Goal: Browse casually

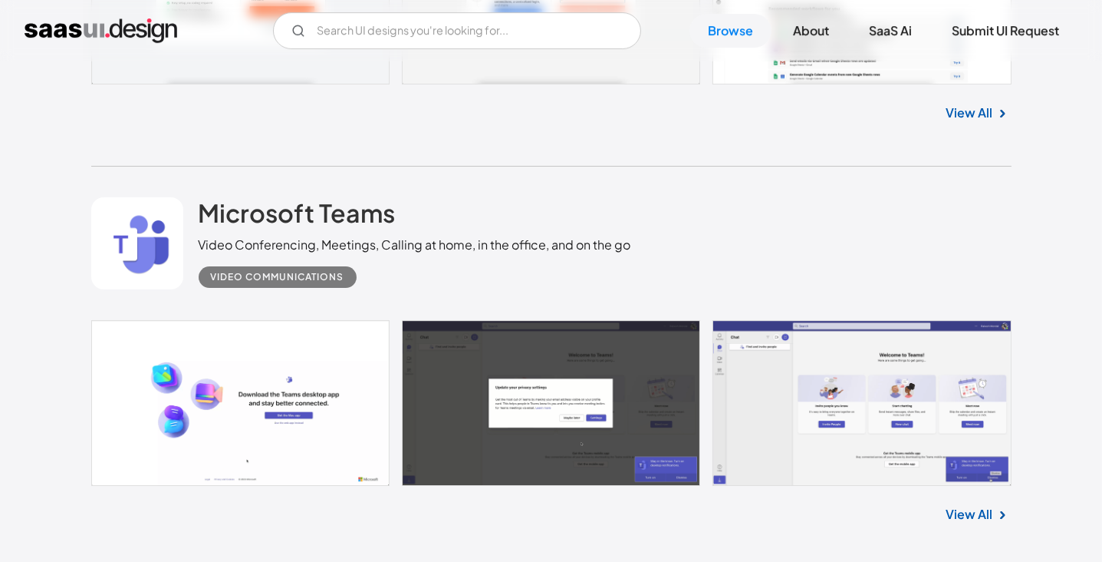
scroll to position [7125, 0]
click at [434, 35] on input "Email Form" at bounding box center [457, 30] width 368 height 37
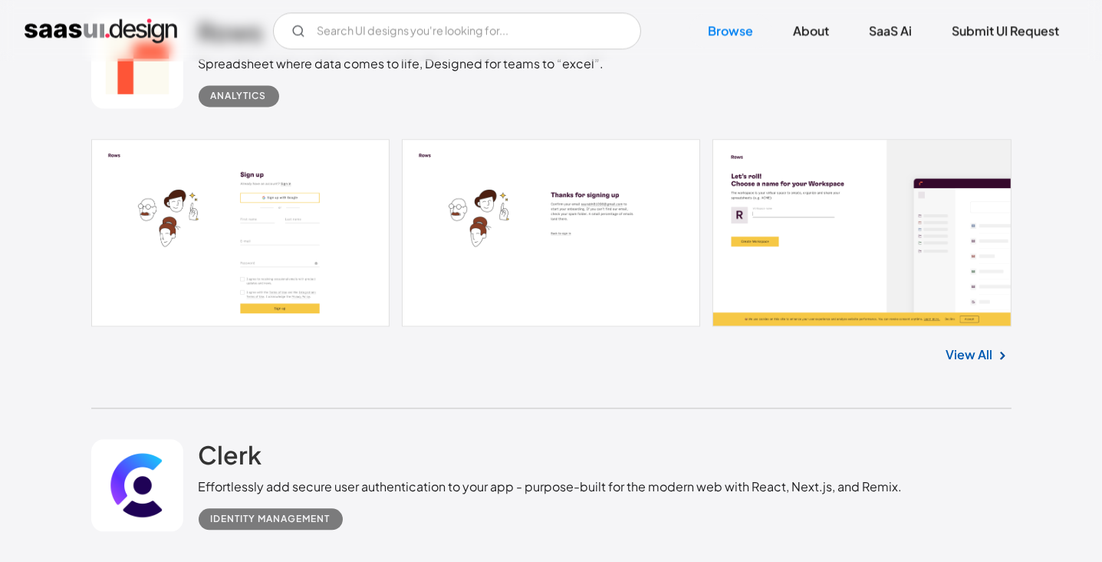
scroll to position [12123, 0]
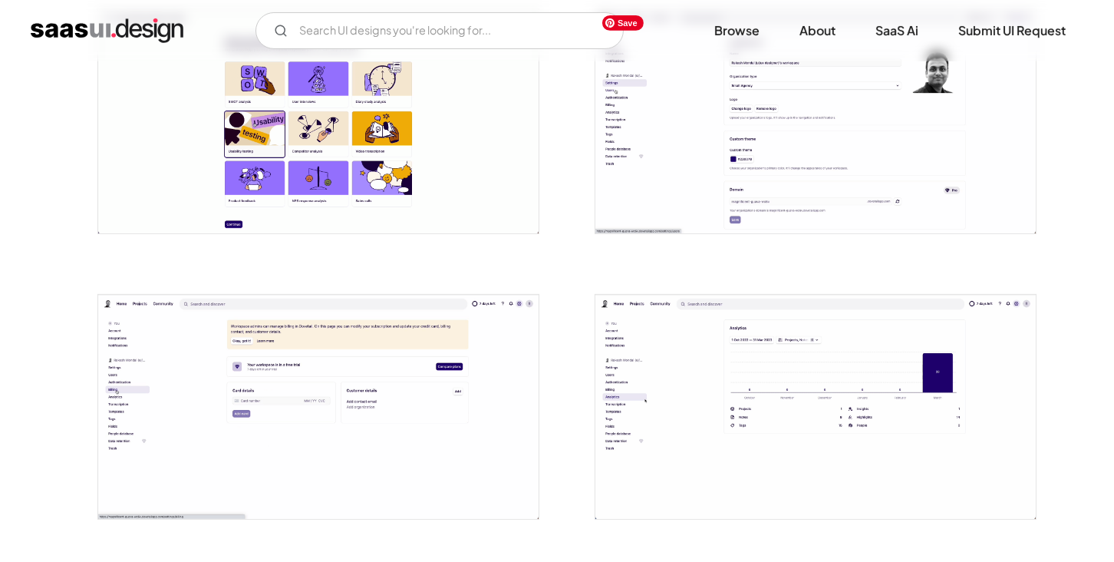
scroll to position [921, 0]
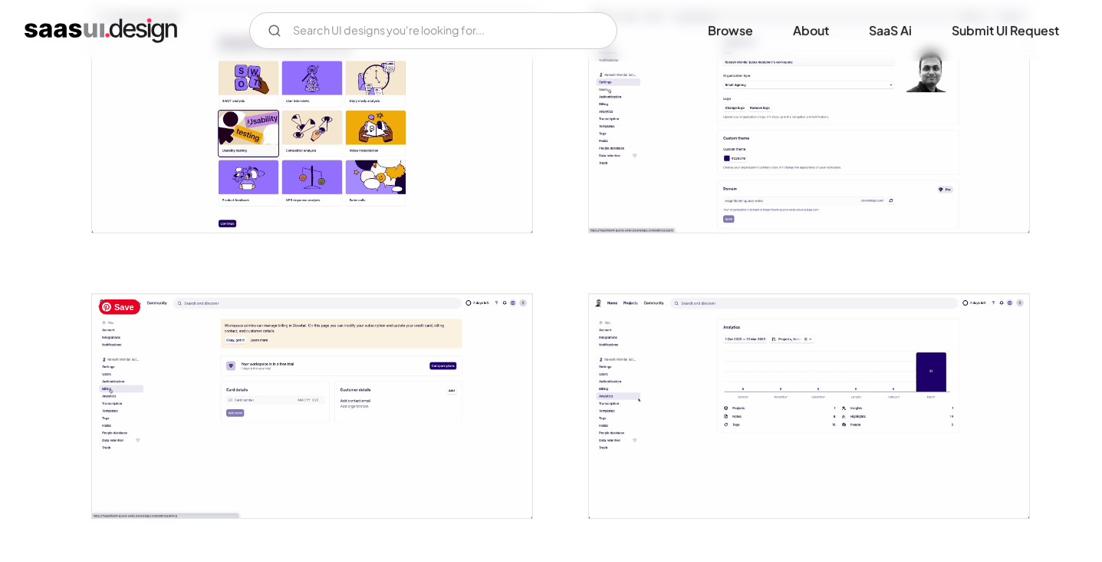
click at [350, 382] on img "open lightbox" at bounding box center [312, 406] width 440 height 224
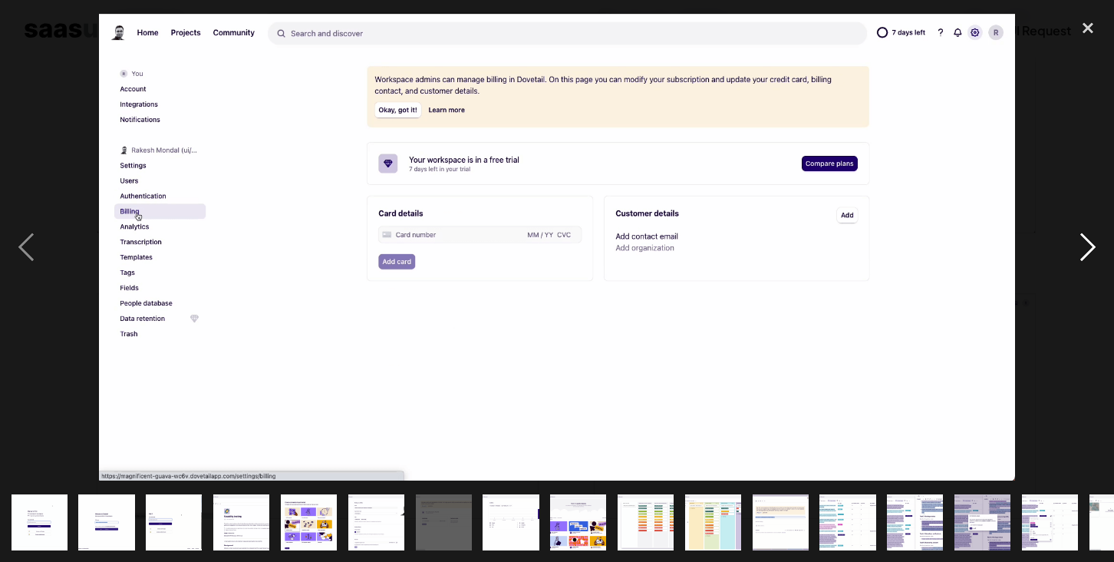
click at [1092, 248] on div "next image" at bounding box center [1088, 248] width 52 height 472
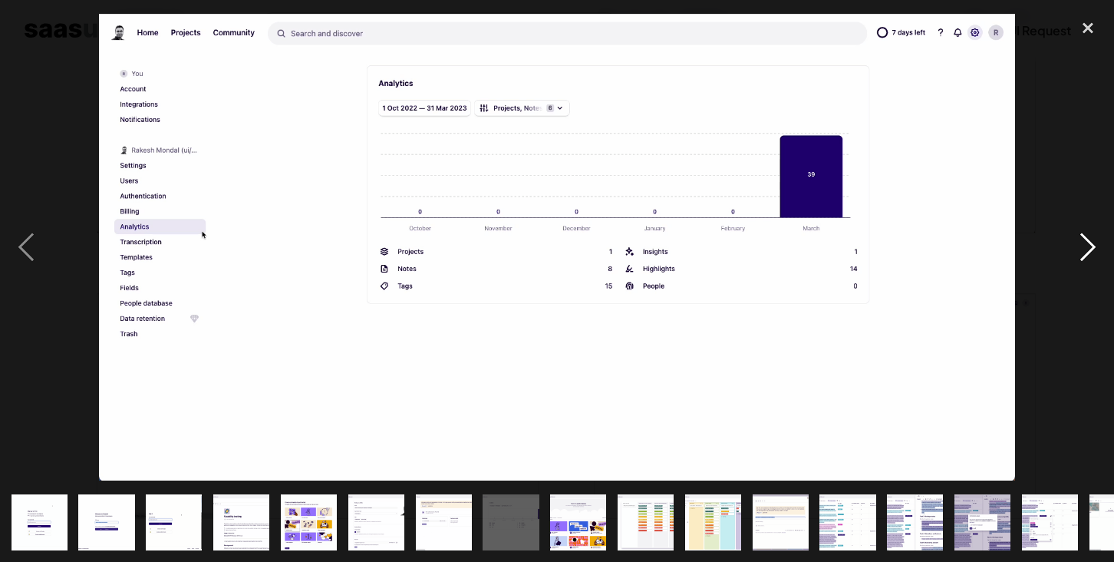
click at [1092, 248] on div "next image" at bounding box center [1088, 248] width 52 height 472
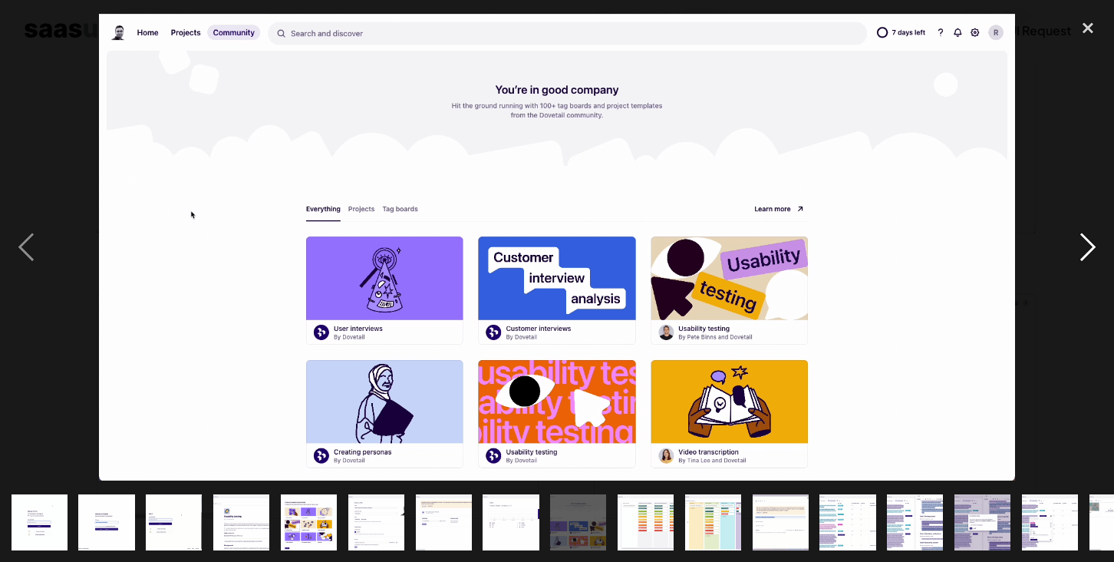
click at [1092, 248] on div "next image" at bounding box center [1088, 248] width 52 height 472
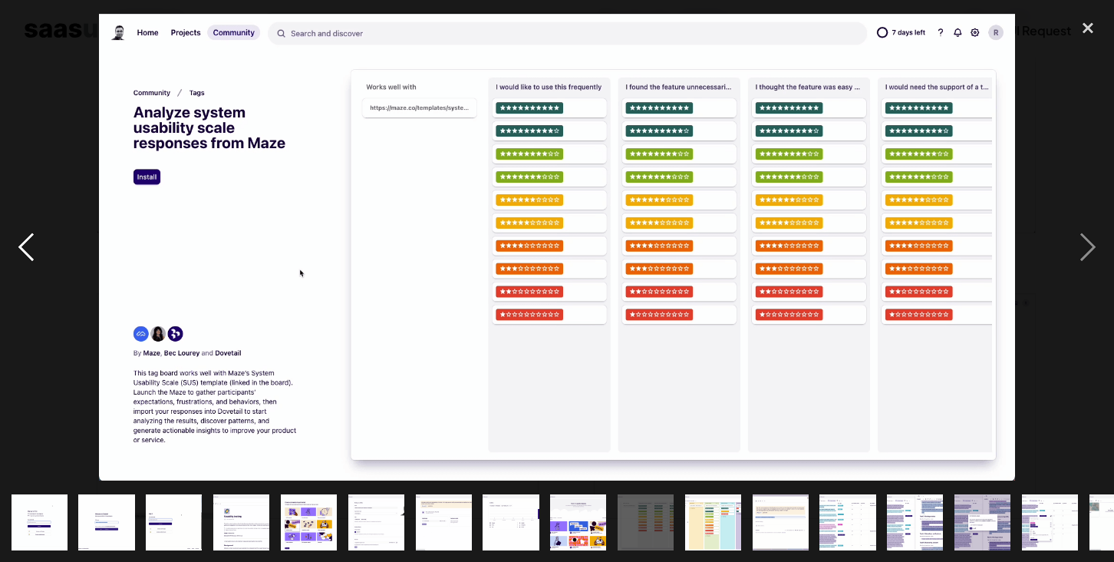
click at [31, 246] on div "previous image" at bounding box center [26, 248] width 52 height 472
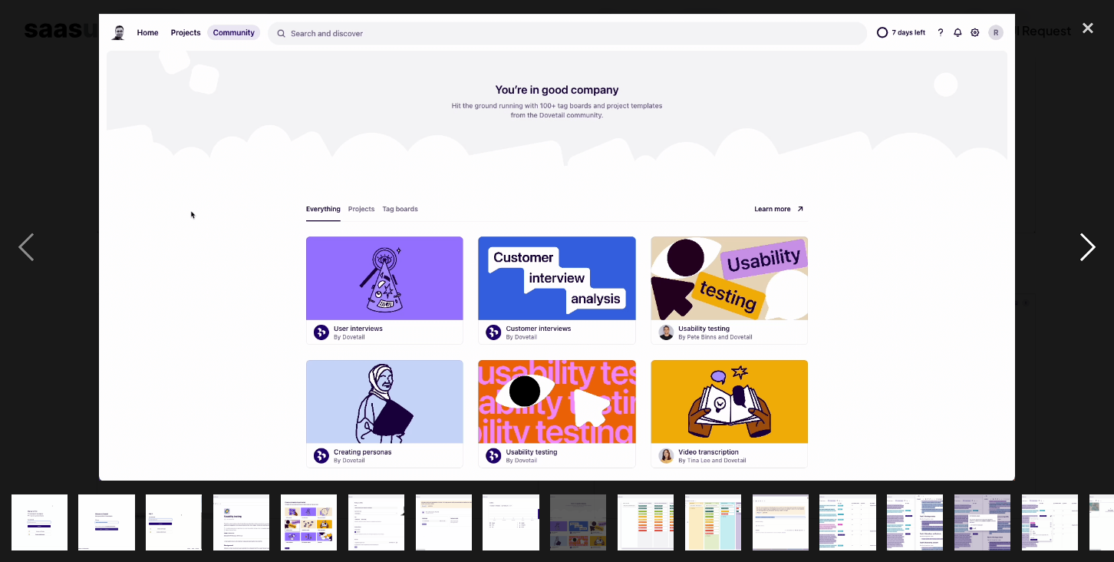
click at [1102, 255] on div "next image" at bounding box center [1088, 248] width 52 height 472
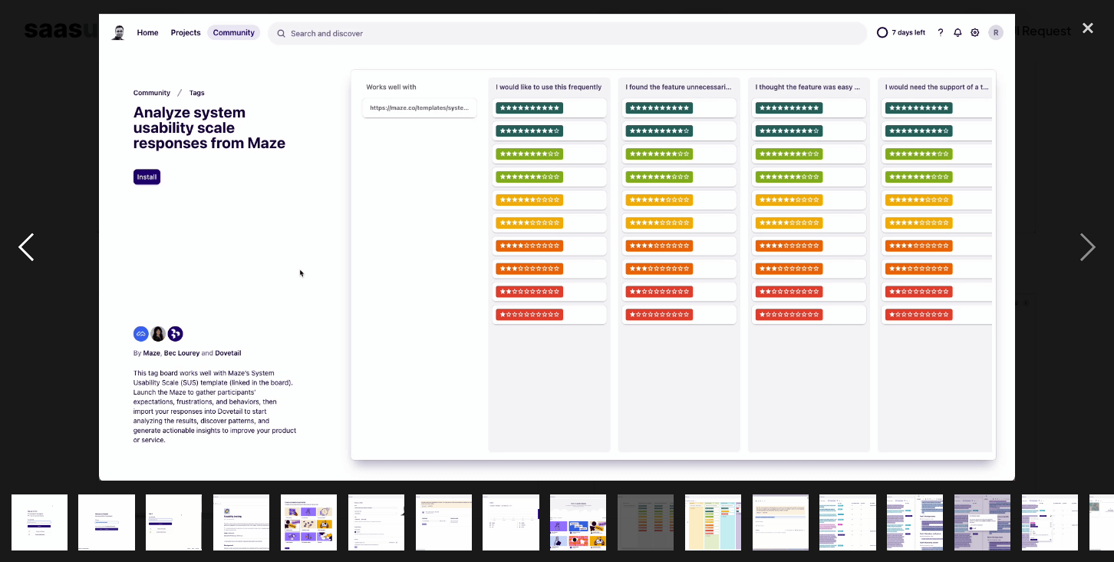
click at [18, 249] on div "previous image" at bounding box center [26, 248] width 52 height 472
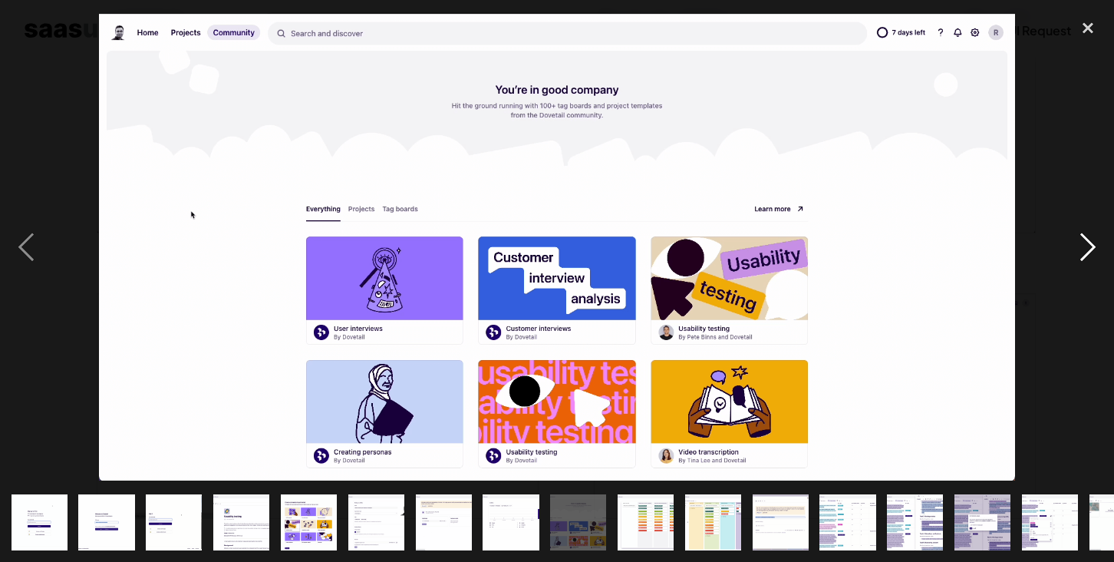
click at [1089, 243] on div "next image" at bounding box center [1088, 248] width 52 height 472
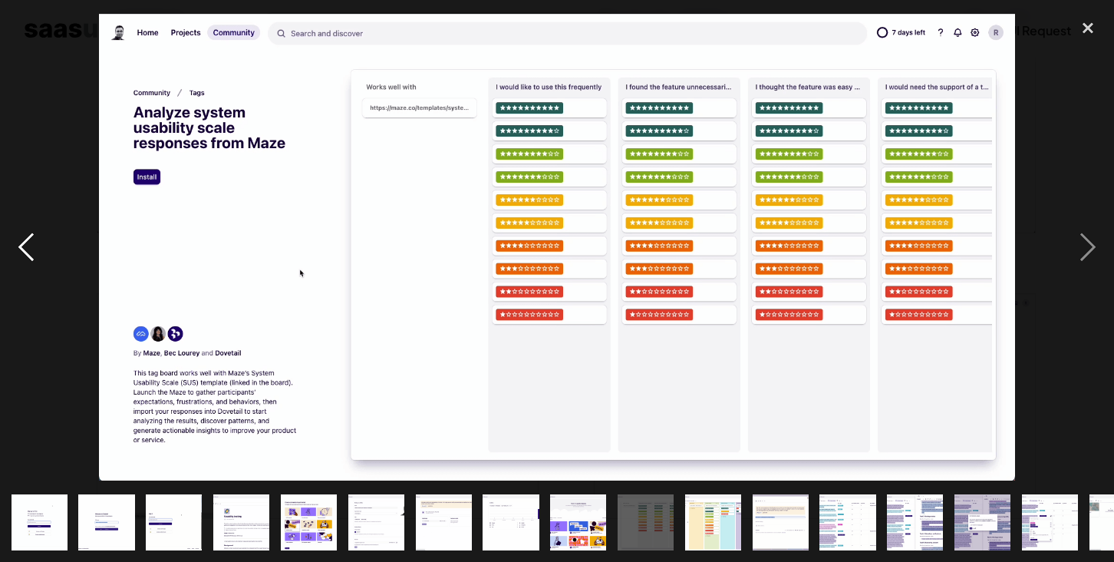
click at [21, 245] on div "previous image" at bounding box center [26, 248] width 52 height 472
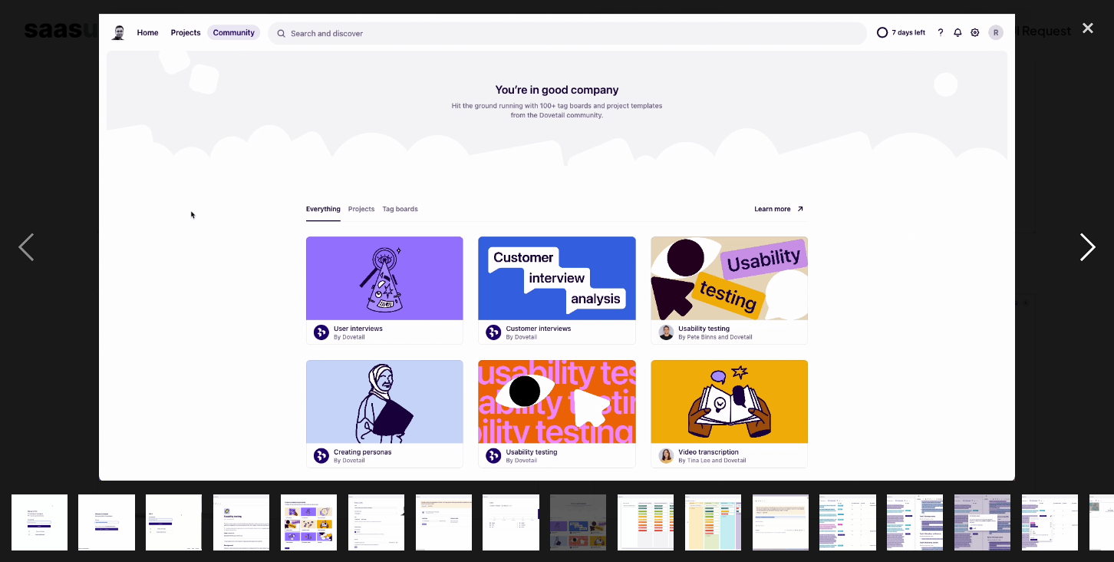
click at [1092, 246] on div "next image" at bounding box center [1088, 248] width 52 height 472
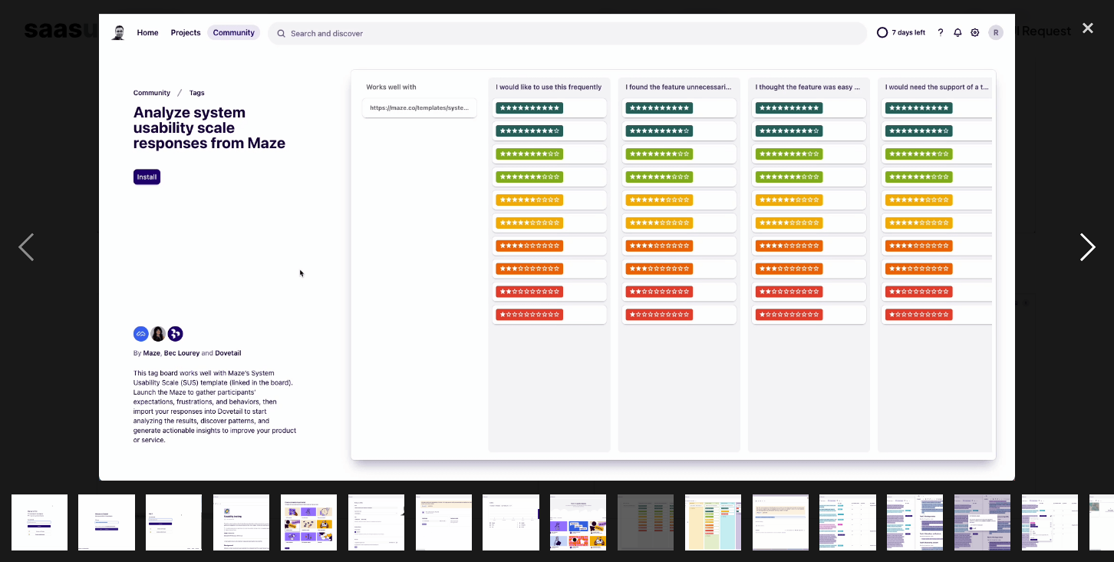
click at [1092, 246] on div "next image" at bounding box center [1088, 248] width 52 height 472
drag, startPoint x: 1092, startPoint y: 246, endPoint x: 1026, endPoint y: 301, distance: 86.0
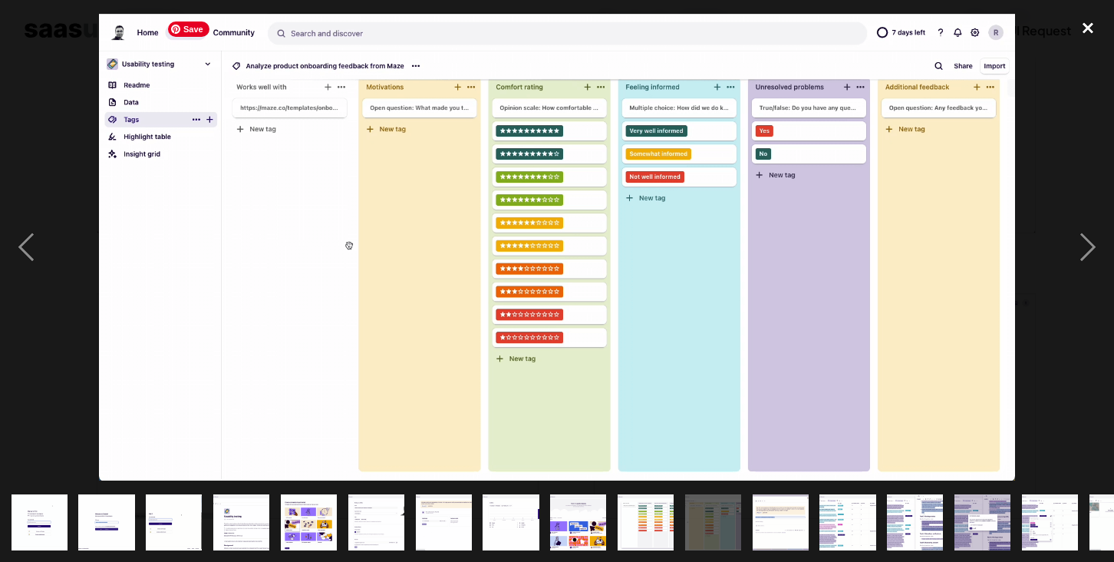
drag, startPoint x: 1026, startPoint y: 301, endPoint x: 1083, endPoint y: 28, distance: 279.7
click at [1083, 28] on div "close lightbox" at bounding box center [1088, 29] width 52 height 34
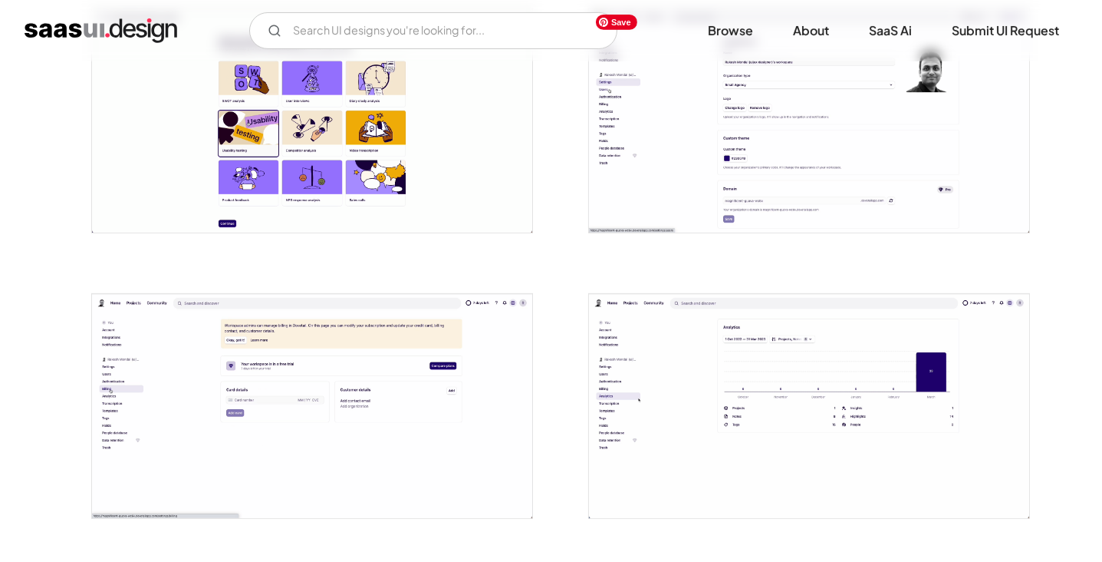
click at [780, 186] on img "open lightbox" at bounding box center [809, 120] width 440 height 224
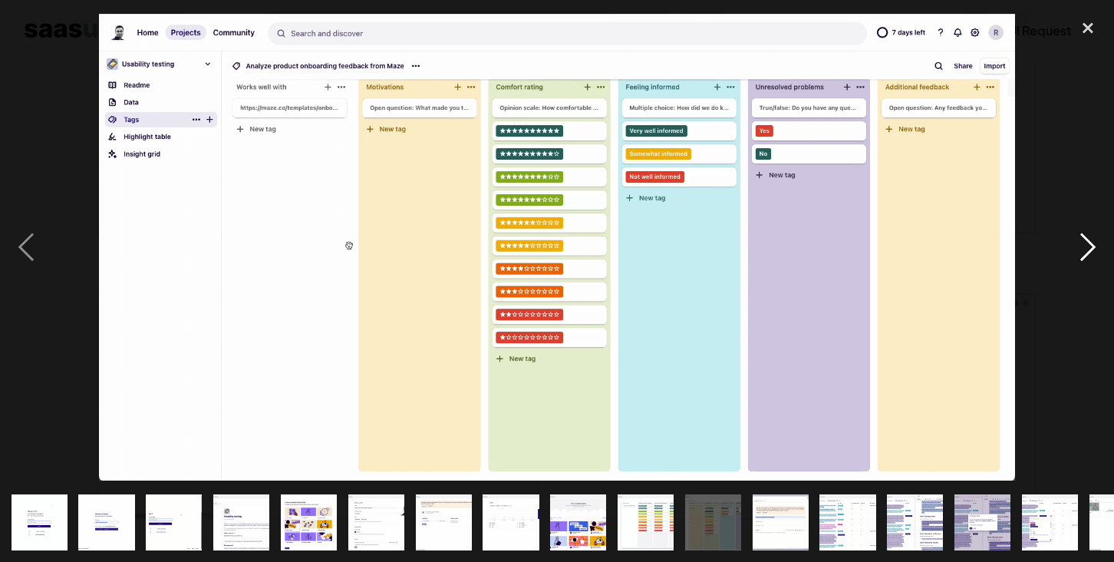
click at [1085, 249] on div "next image" at bounding box center [1088, 248] width 52 height 472
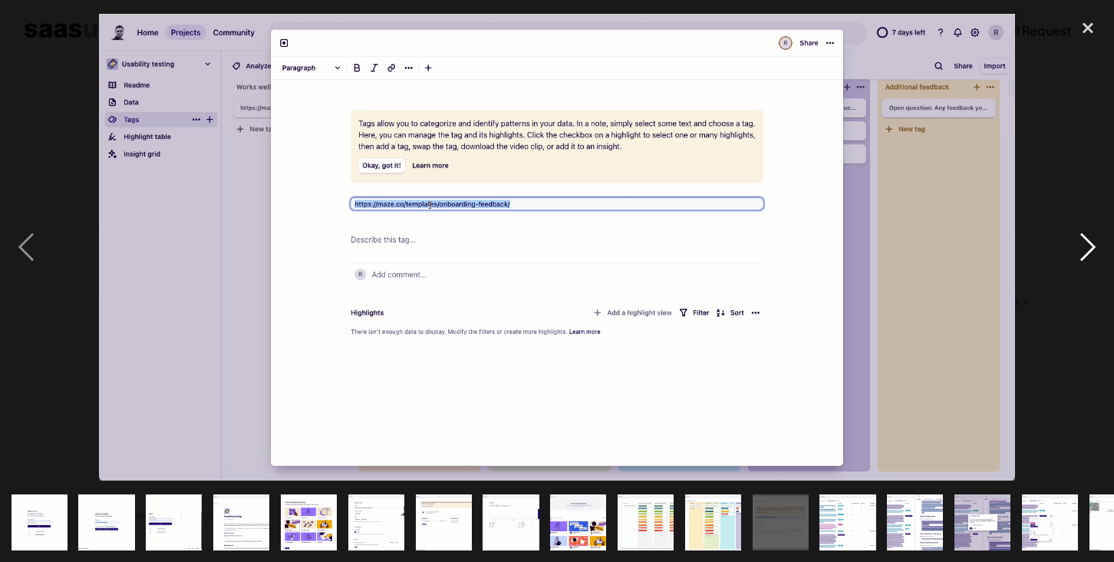
click at [1085, 249] on div "next image" at bounding box center [1088, 248] width 52 height 472
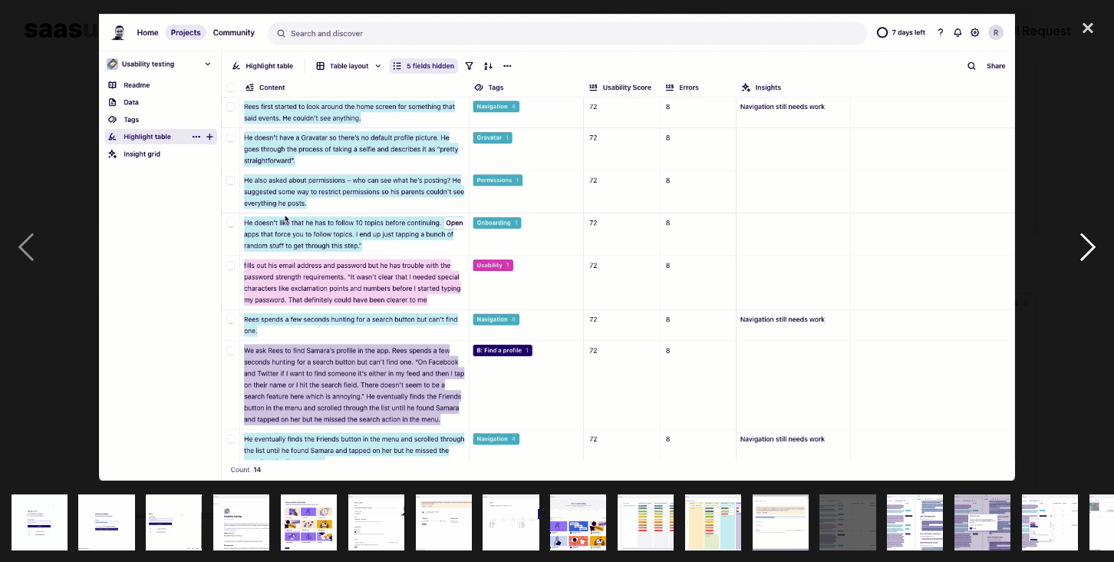
click at [1083, 237] on div "next image" at bounding box center [1088, 248] width 52 height 472
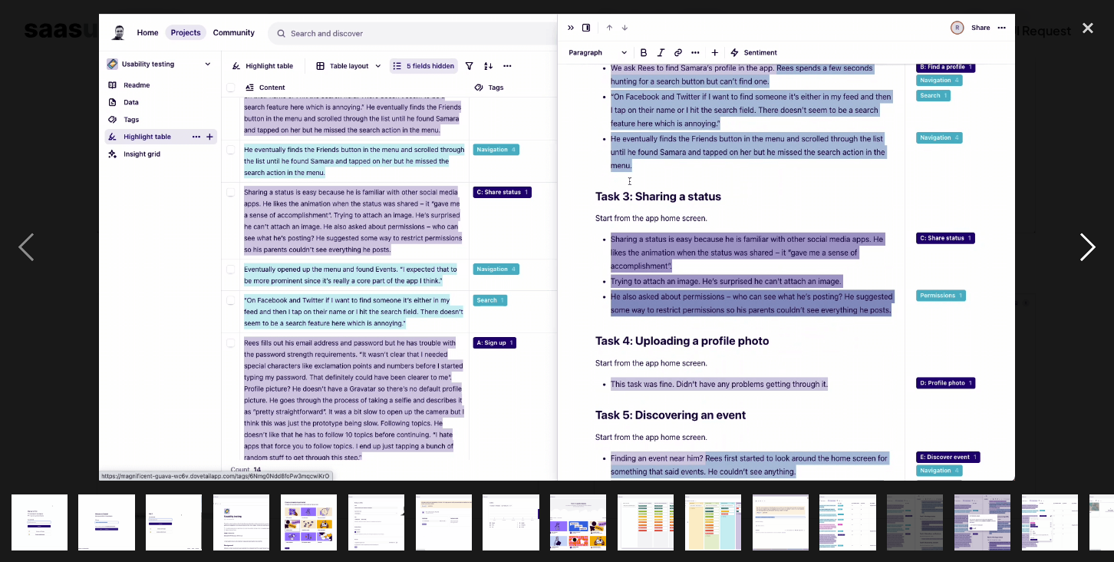
click at [1085, 256] on div "next image" at bounding box center [1088, 248] width 52 height 472
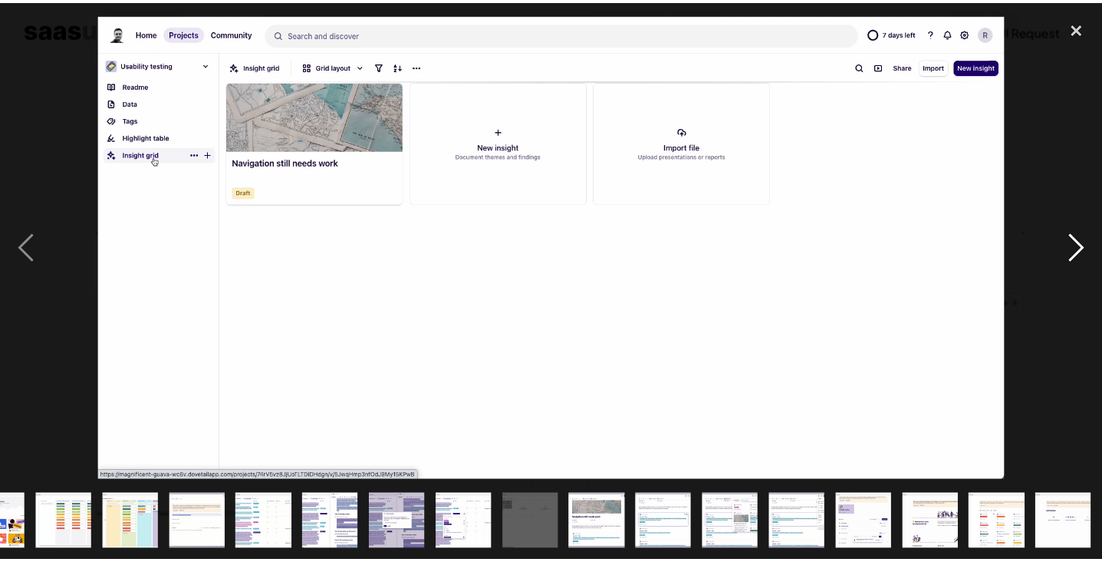
scroll to position [0, 582]
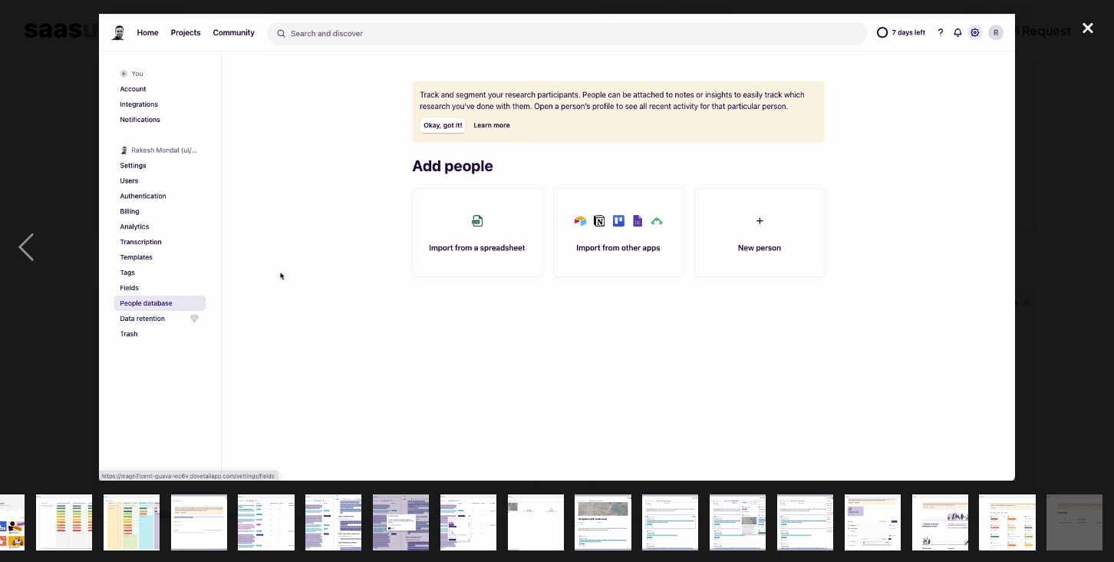
click at [1081, 28] on div "close lightbox" at bounding box center [1088, 29] width 52 height 34
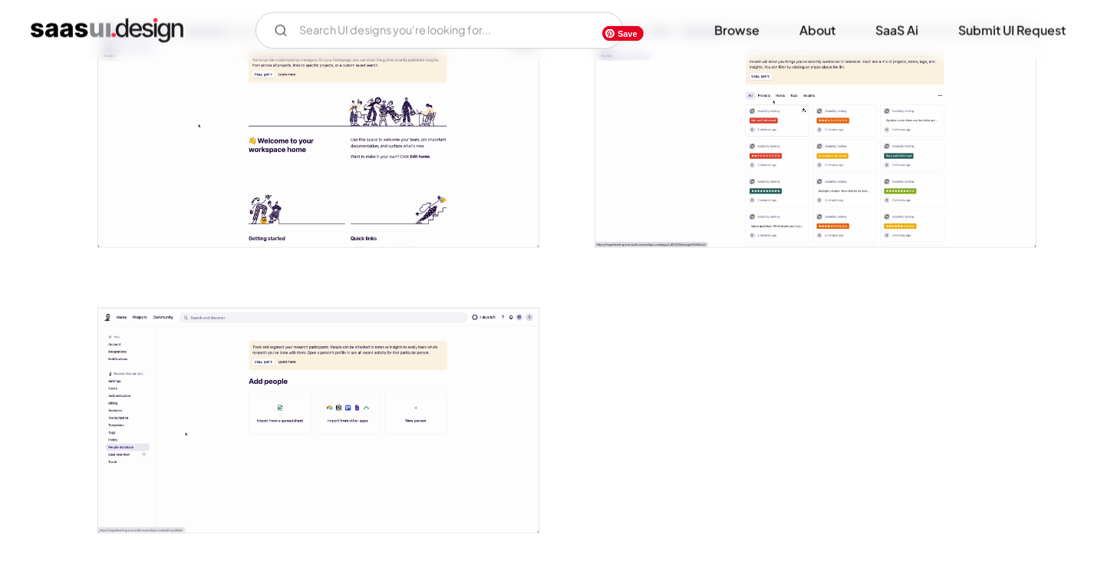
scroll to position [3474, 0]
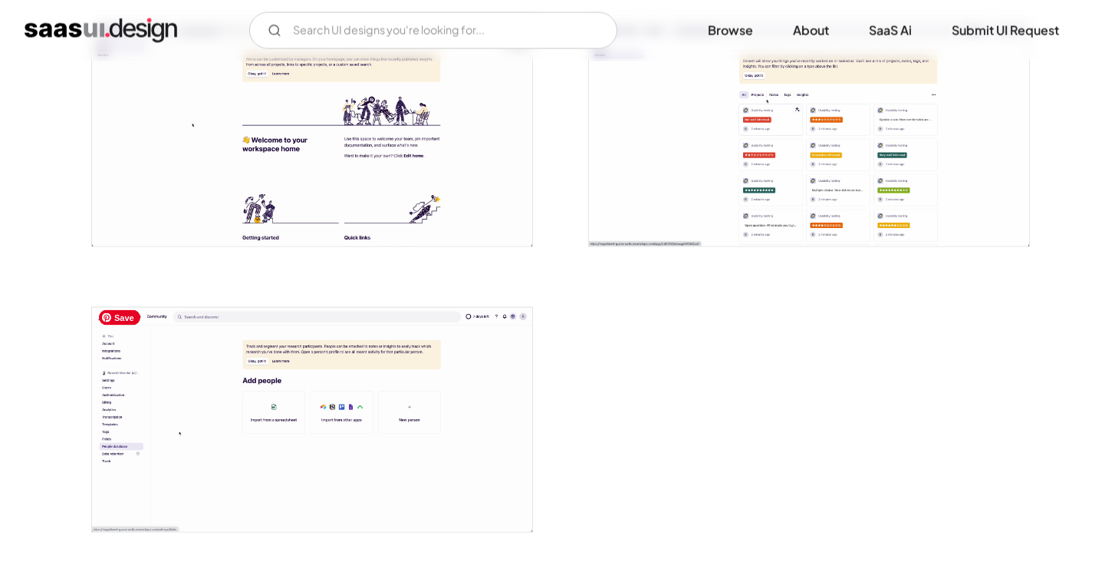
click at [460, 417] on img "open lightbox" at bounding box center [312, 420] width 440 height 224
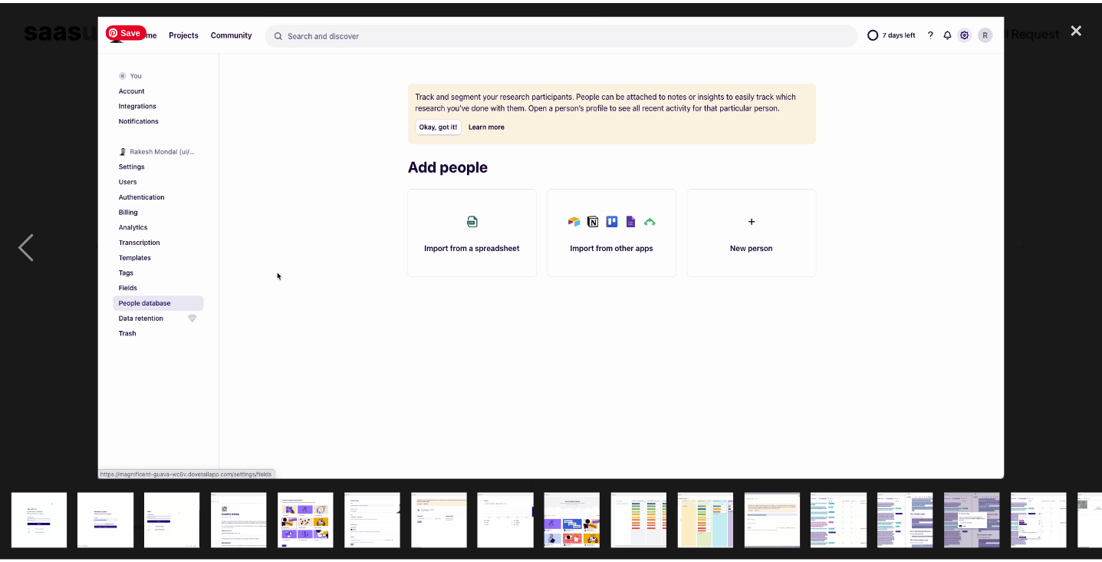
scroll to position [0, 582]
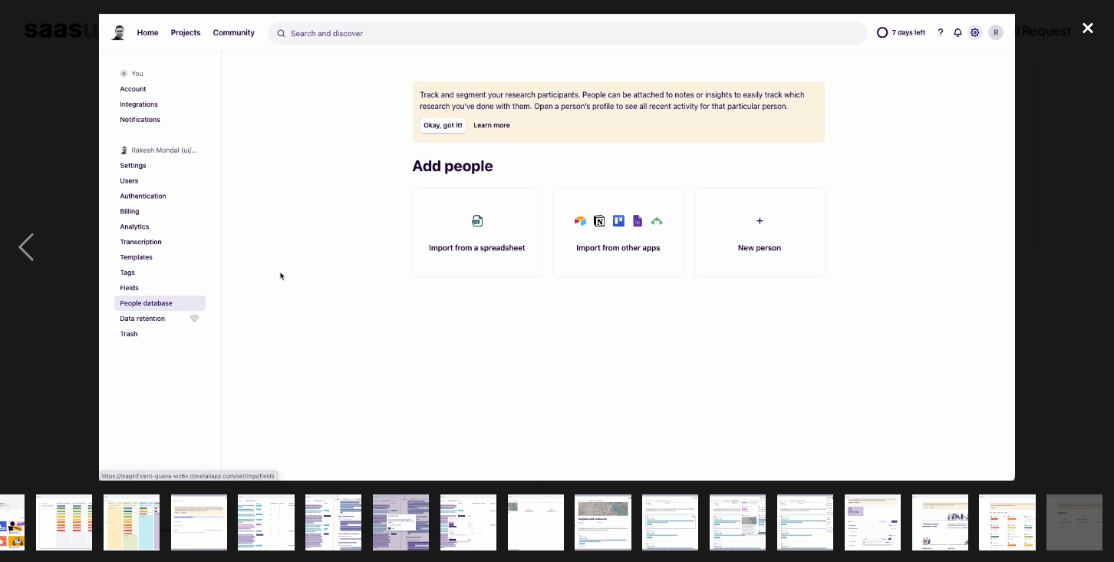
click at [1085, 30] on div "close lightbox" at bounding box center [1088, 29] width 52 height 34
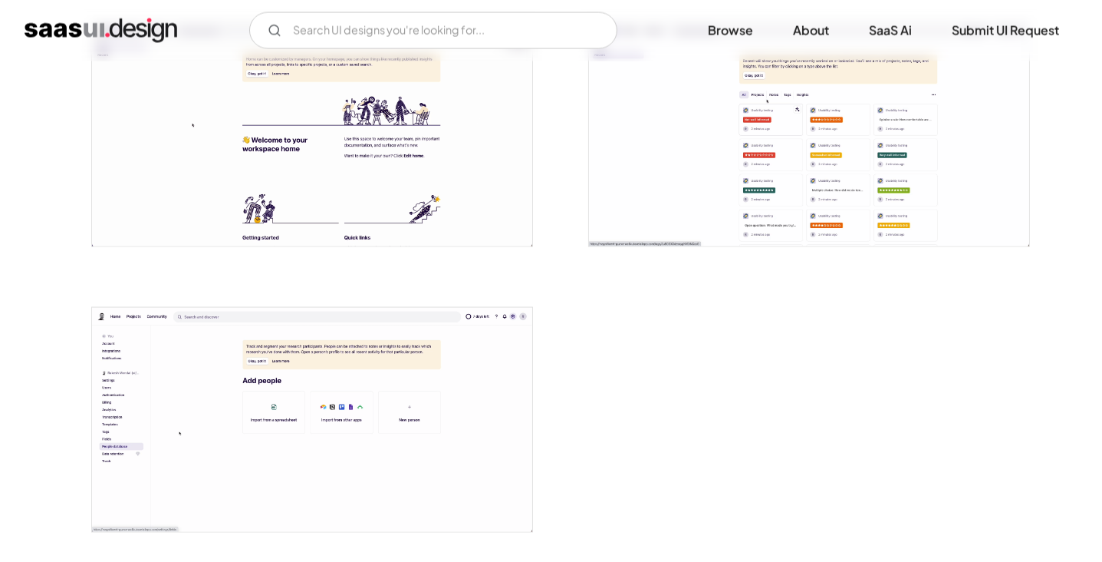
scroll to position [0, 0]
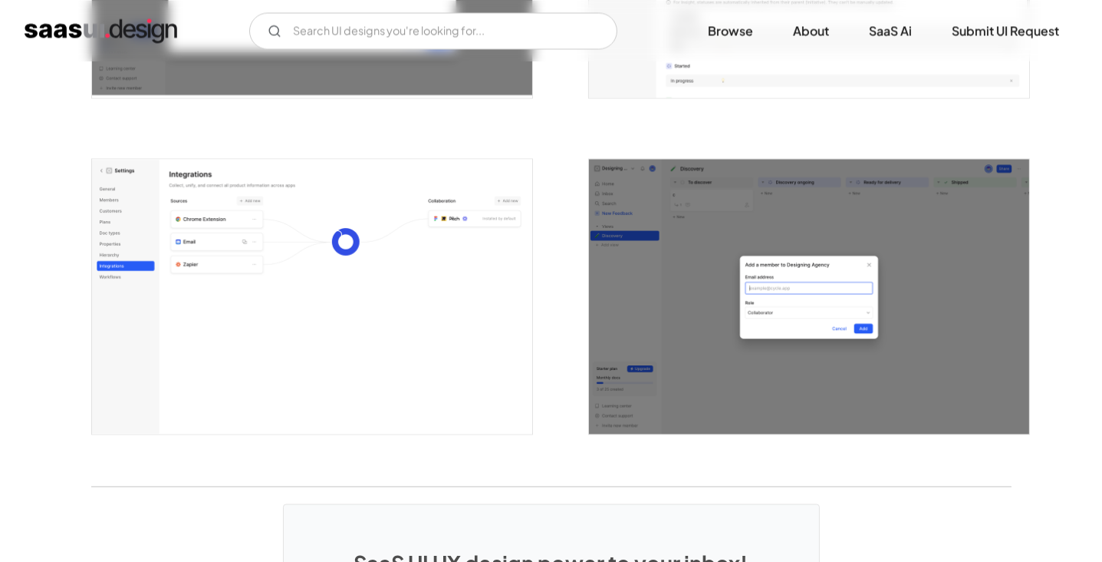
scroll to position [3899, 0]
